Goal: Task Accomplishment & Management: Manage account settings

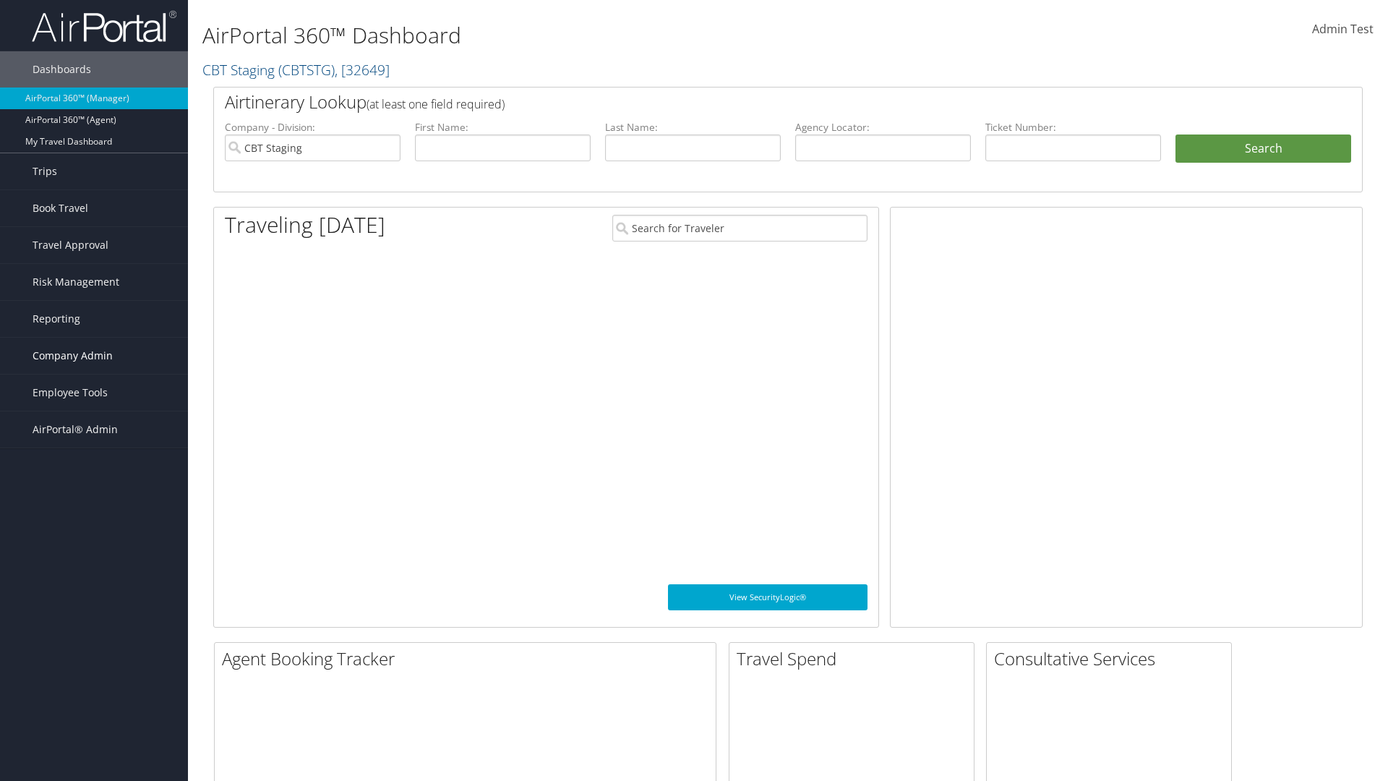
click at [94, 356] on span "Company Admin" at bounding box center [73, 356] width 80 height 36
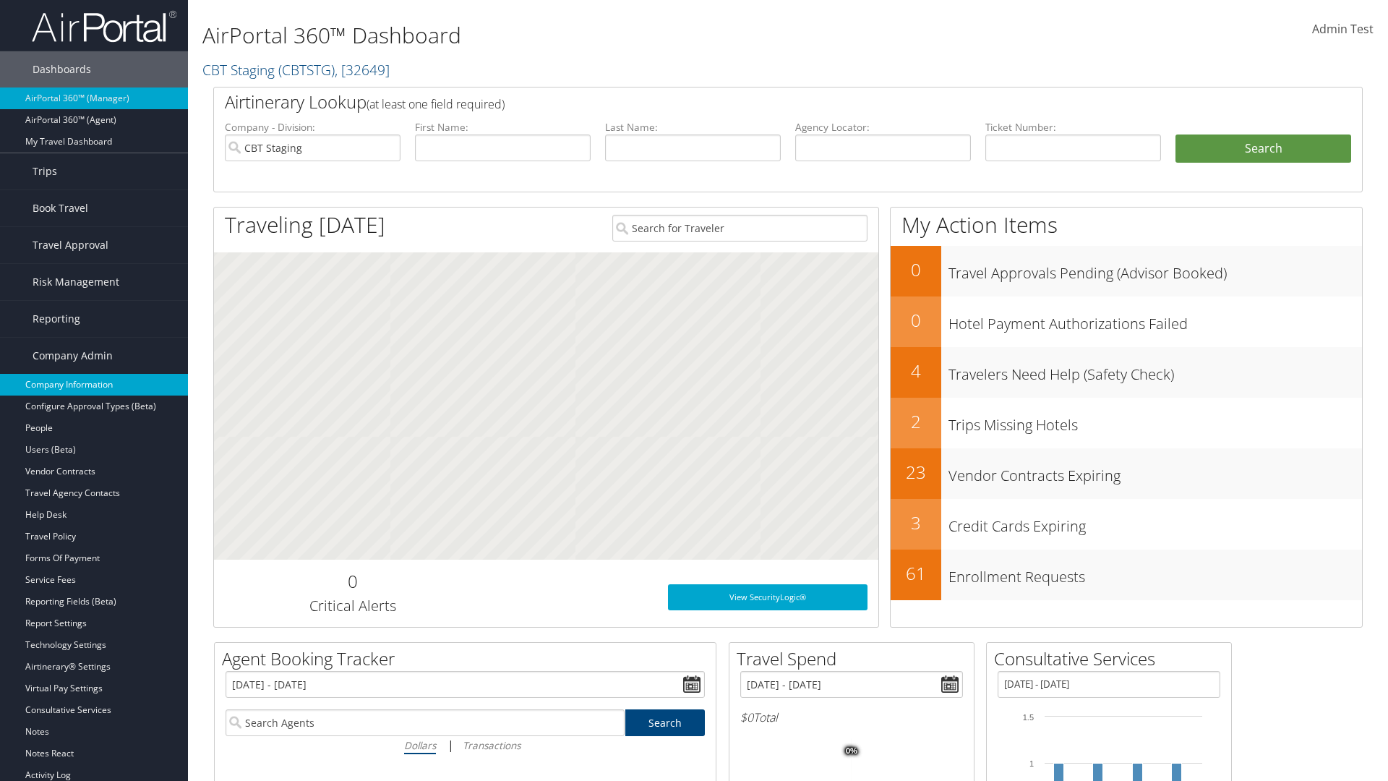
click at [94, 384] on link "Company Information" at bounding box center [94, 385] width 188 height 22
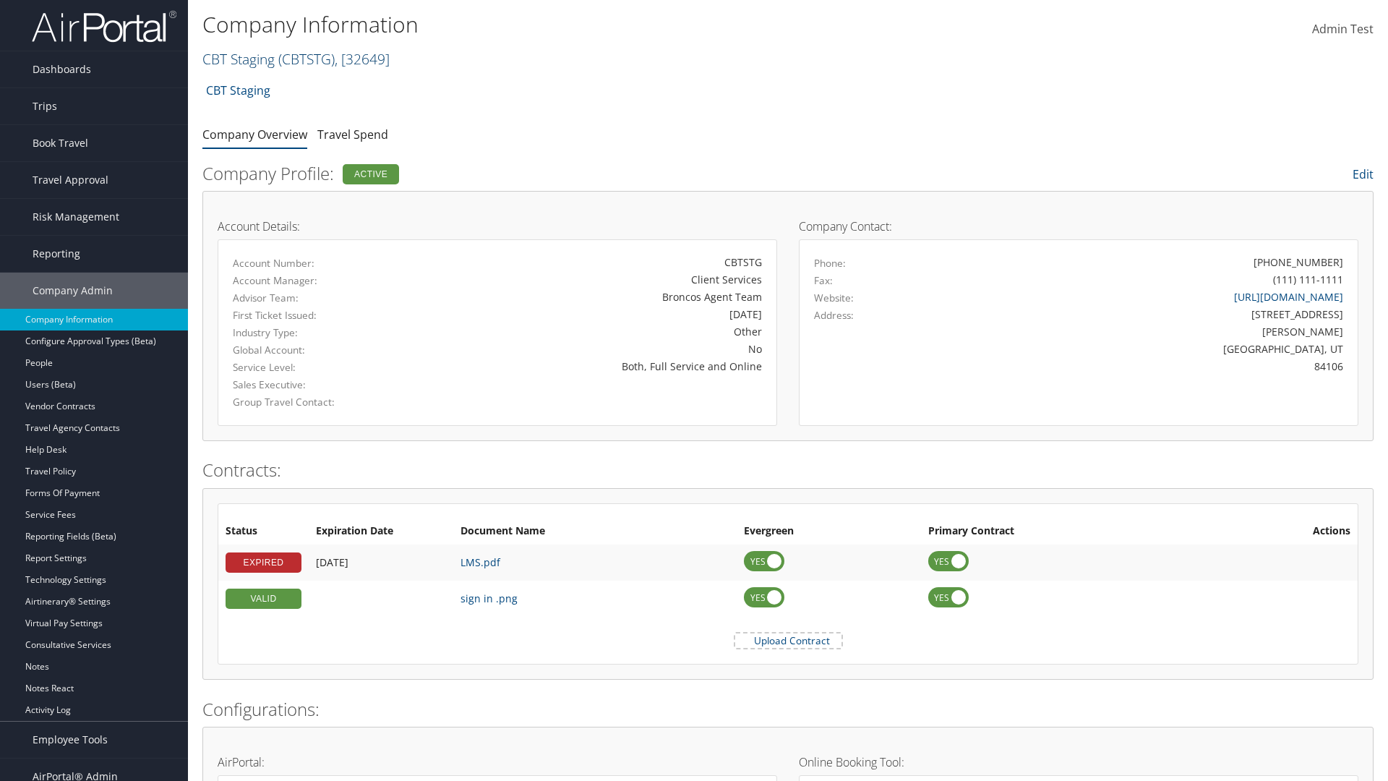
click at [238, 59] on link "CBT Staging ( CBTSTG ) , [ 32649 ]" at bounding box center [295, 59] width 187 height 20
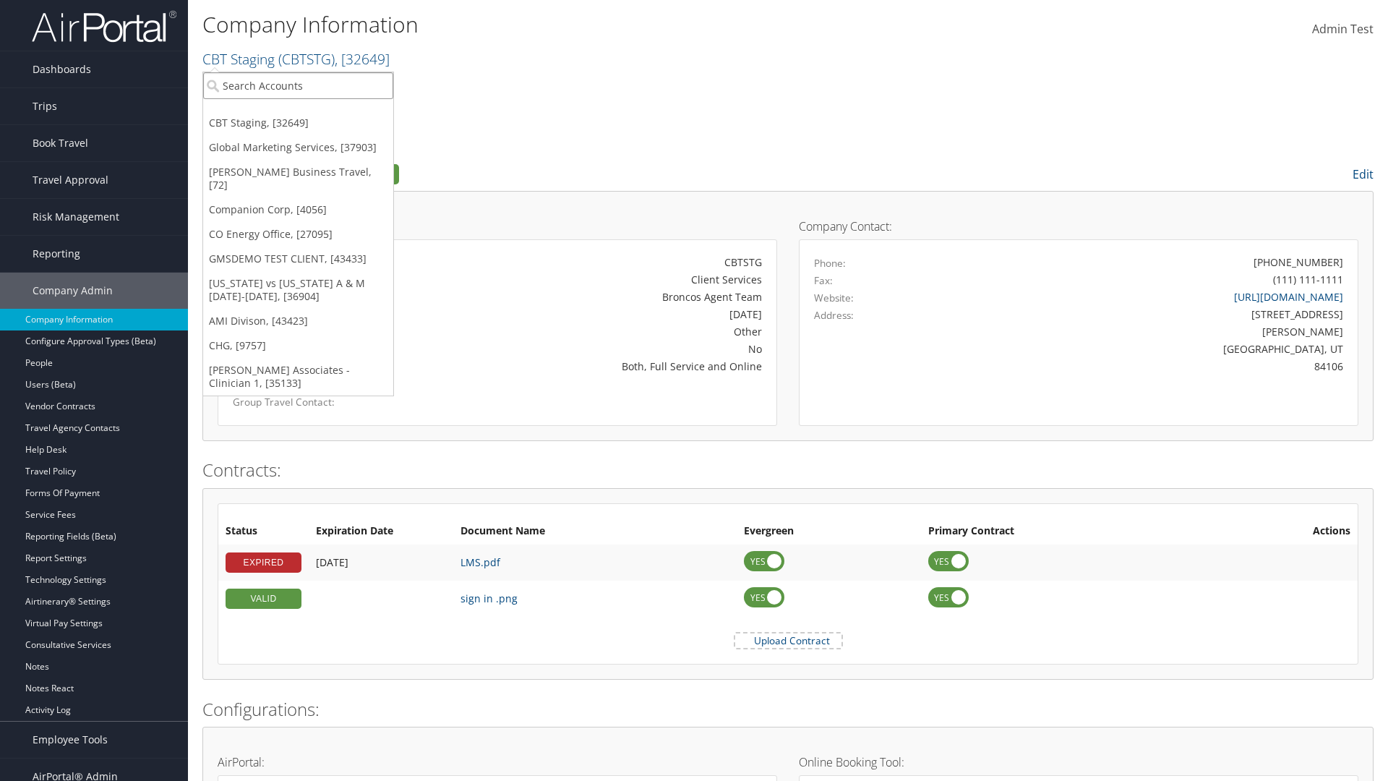
click at [298, 85] on input "search" at bounding box center [298, 85] width 190 height 27
type input "CBTSTG"
click at [298, 112] on div "CBT Staging (CBTSTG), [32649]" at bounding box center [298, 112] width 206 height 13
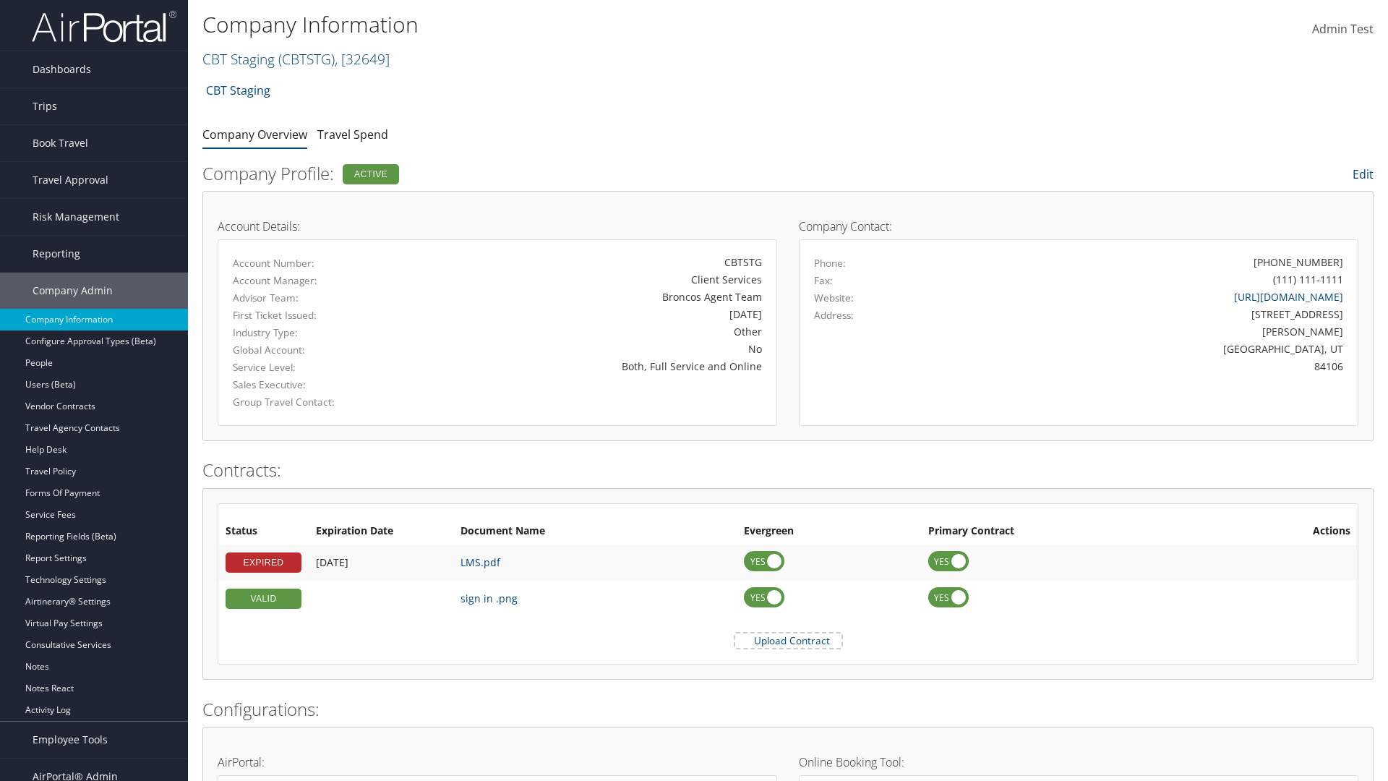
scroll to position [671, 0]
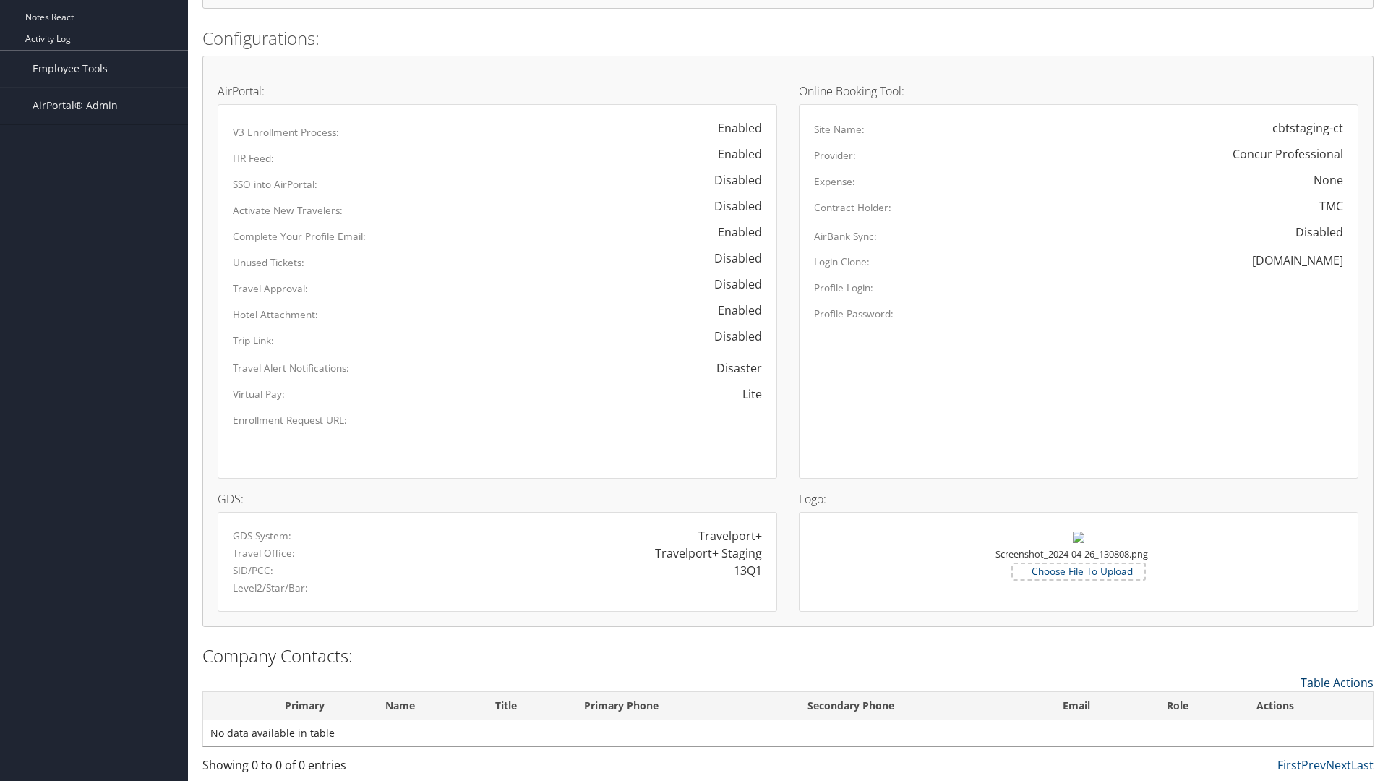
click at [1336, 682] on link "Table Actions" at bounding box center [1336, 682] width 73 height 16
click at [1277, 704] on link "New Contact" at bounding box center [1277, 704] width 190 height 25
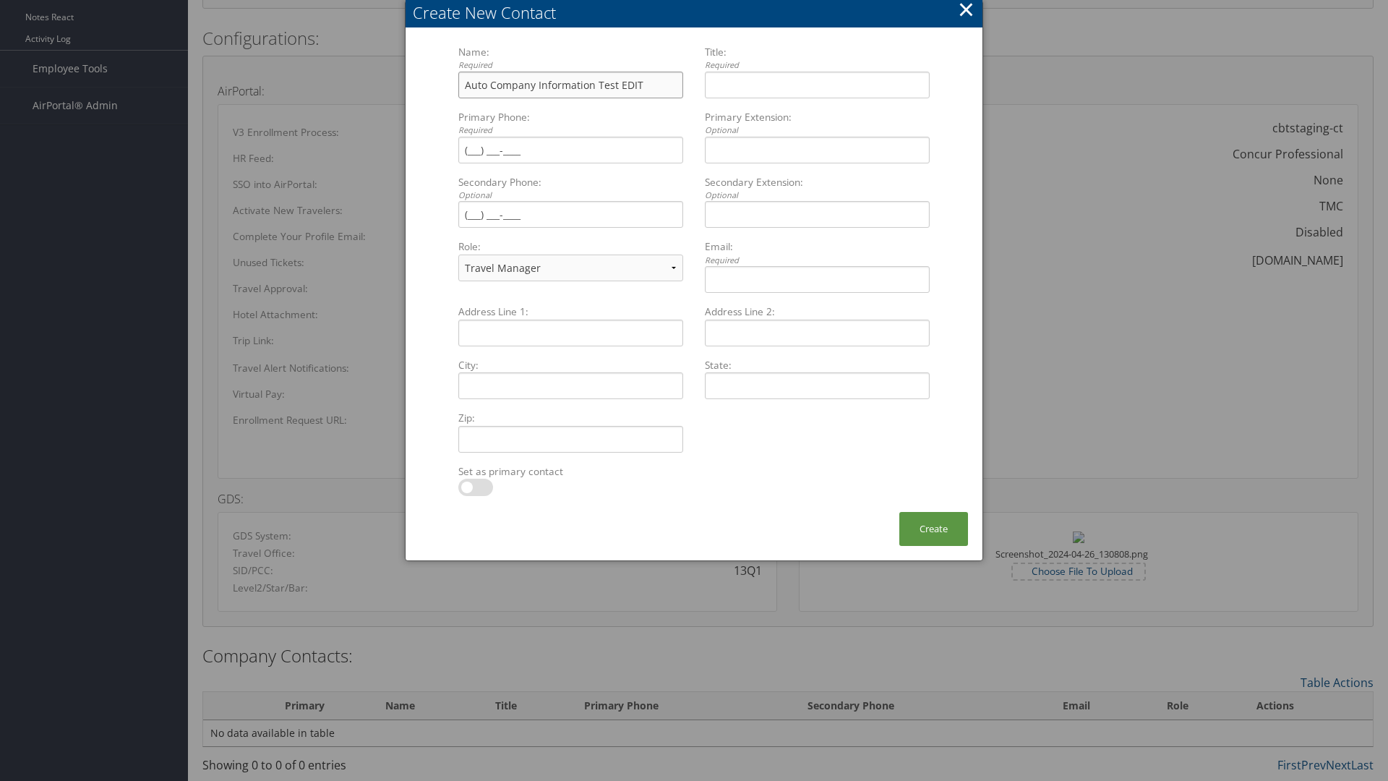
type input "Auto Company Information Test EDIT"
type input "Company Information Title EDIT"
type input "[PHONE_NUMBER]"
select select "EX"
type input "[PHONE_NUMBER]"
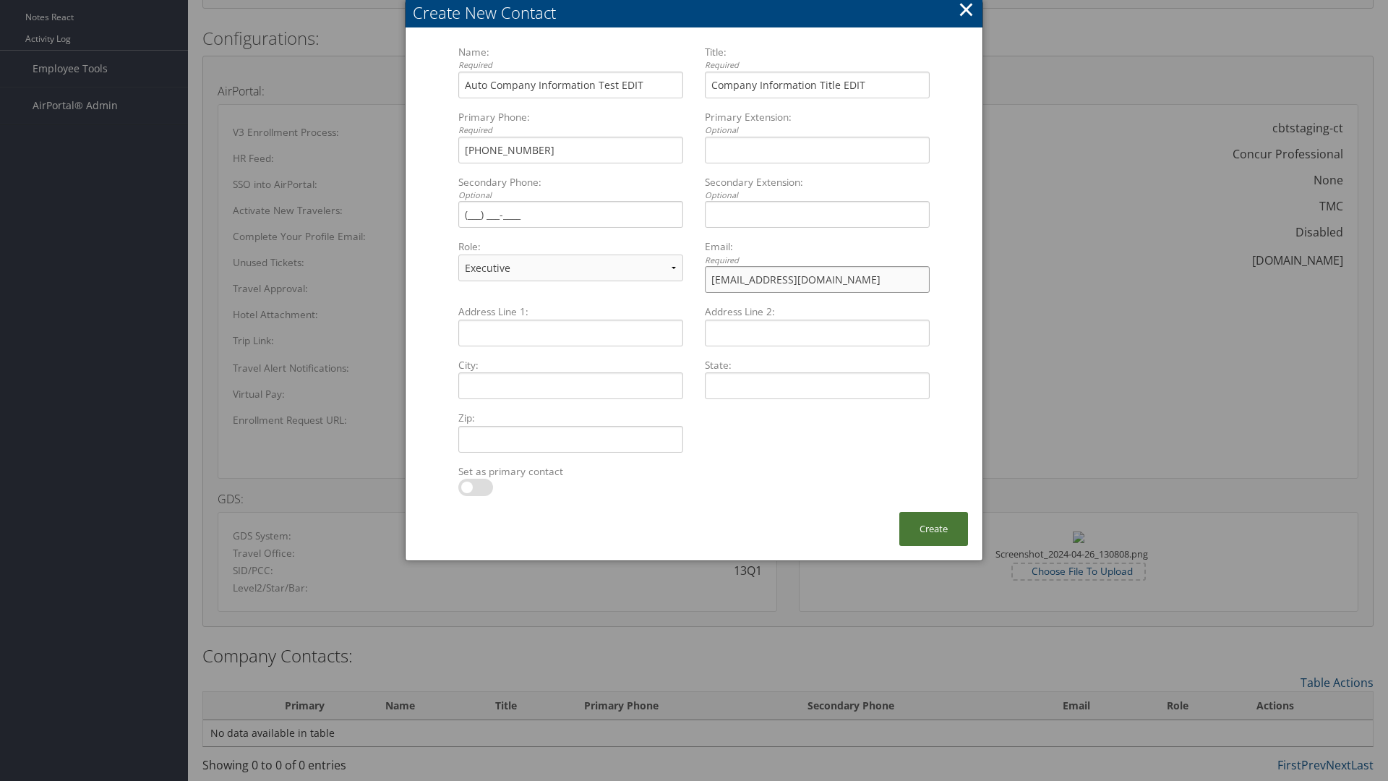
type input "[EMAIL_ADDRESS][DOMAIN_NAME]"
click at [933, 528] on button "Create" at bounding box center [933, 529] width 69 height 34
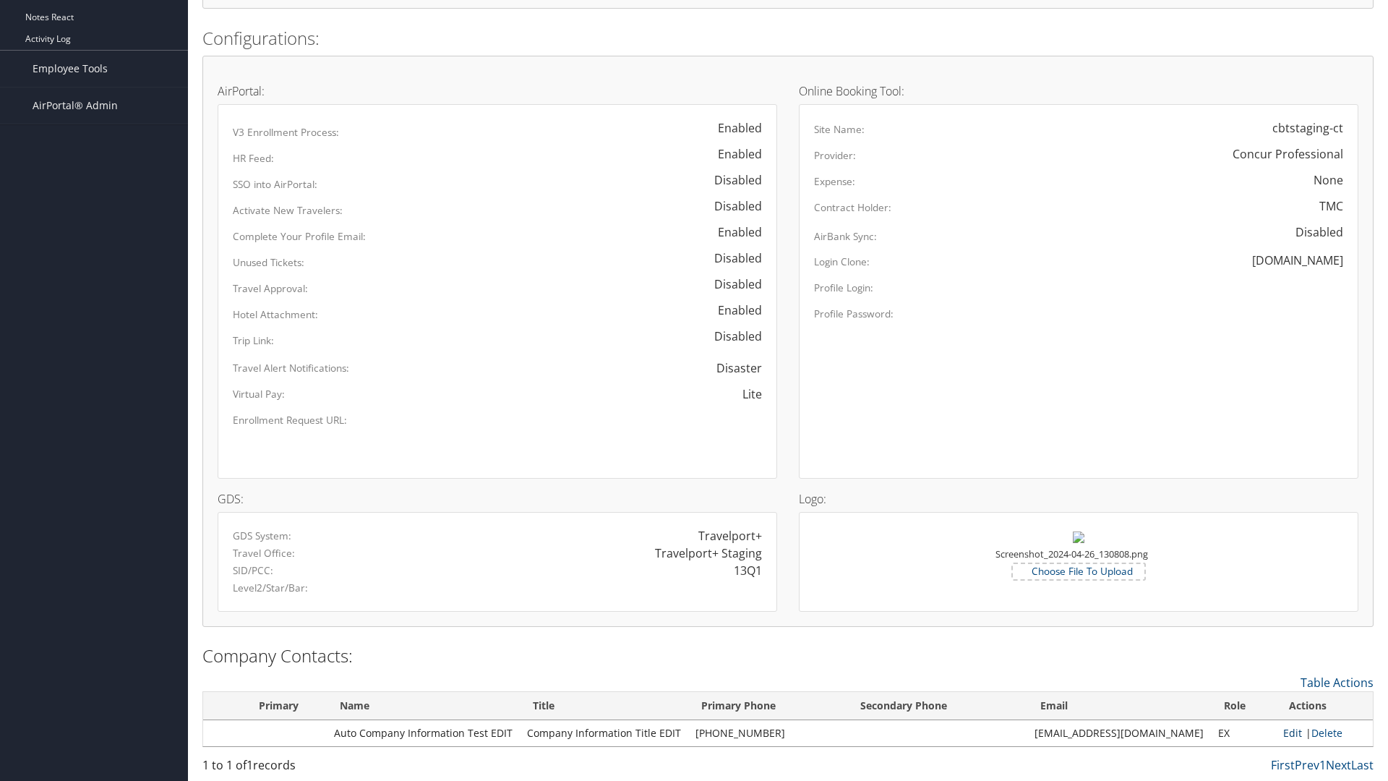
click at [1286, 732] on link "Edit" at bounding box center [1292, 733] width 19 height 14
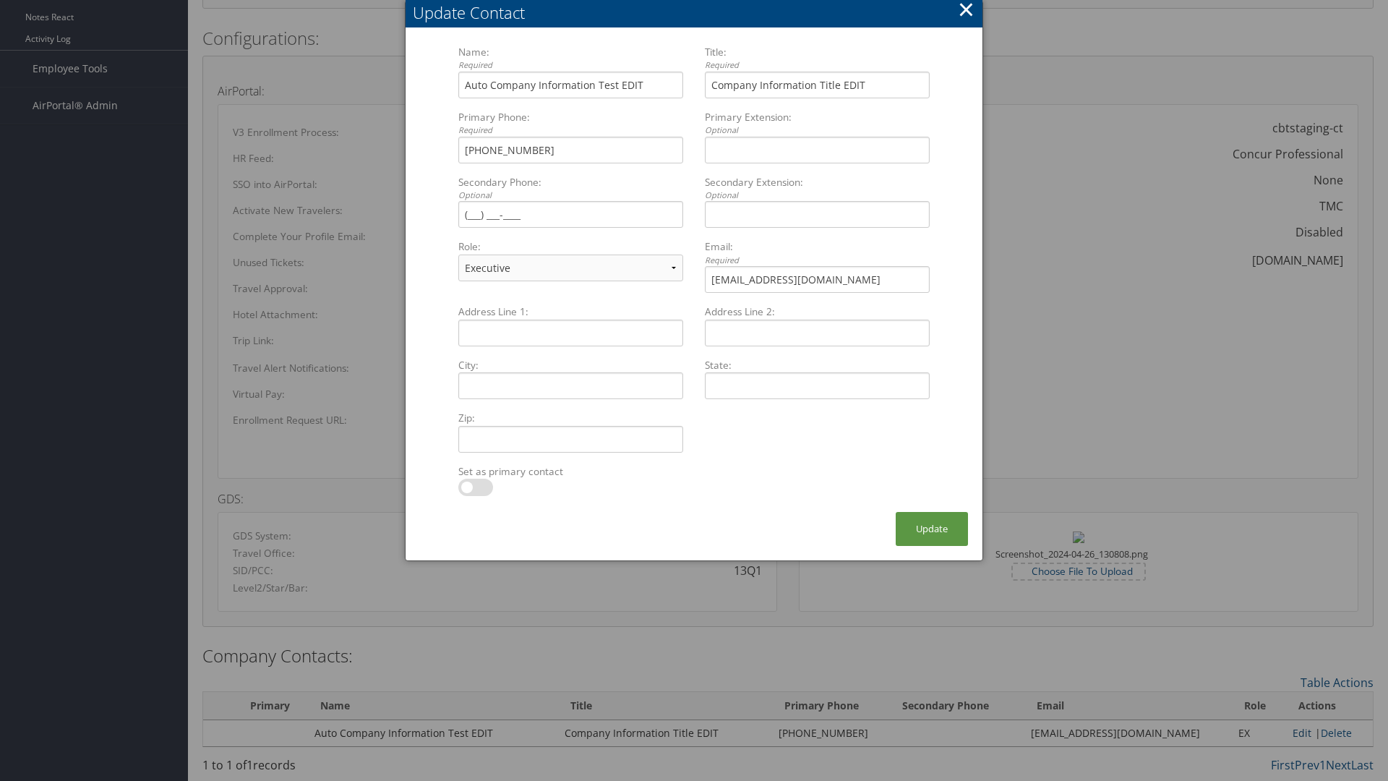
select select "FA"
click at [932, 528] on button "Update" at bounding box center [931, 529] width 72 height 34
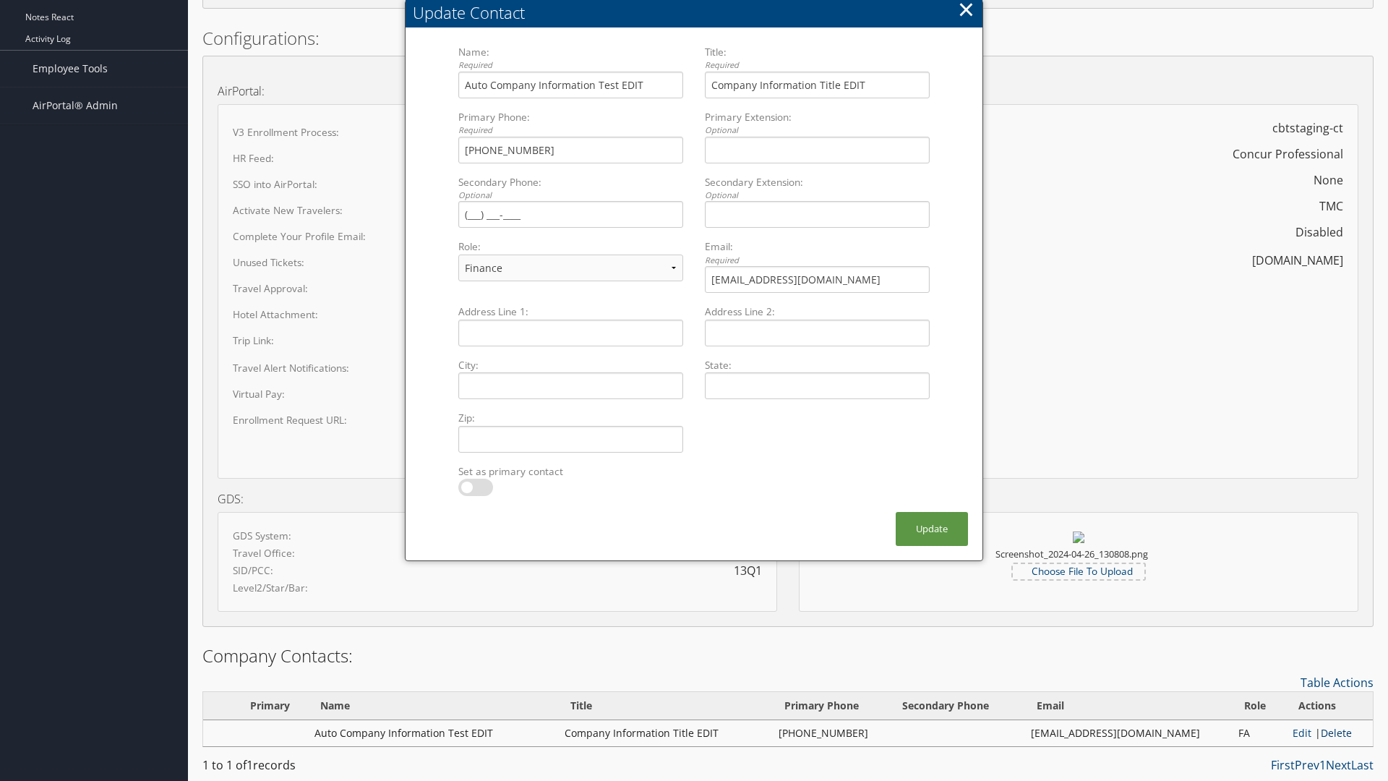
click at [1331, 732] on link "Delete" at bounding box center [1335, 733] width 31 height 14
